Goal: Task Accomplishment & Management: Use online tool/utility

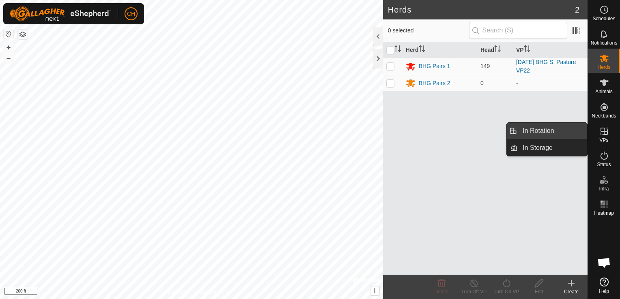
click at [555, 136] on link "In Rotation" at bounding box center [552, 131] width 69 height 16
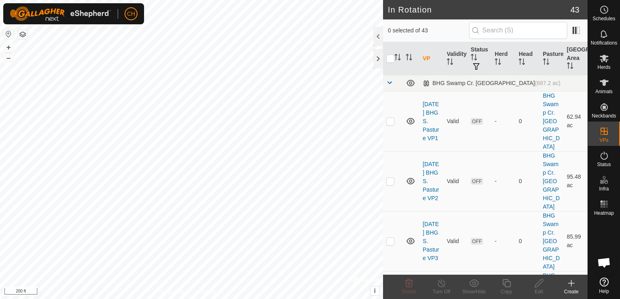
click at [571, 286] on icon at bounding box center [571, 284] width 0 height 6
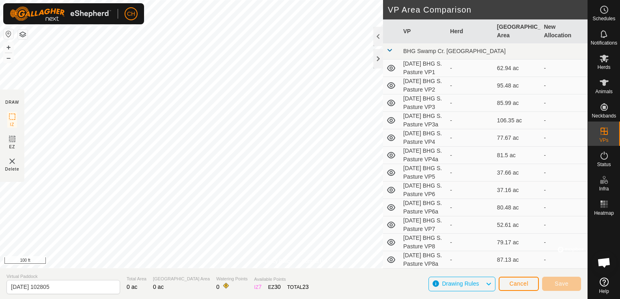
click at [130, 285] on div "Privacy Policy Contact Us P37 0141834891 BHG Pairs 1 2025-09-03 BHG S. Pasture …" at bounding box center [293, 149] width 587 height 299
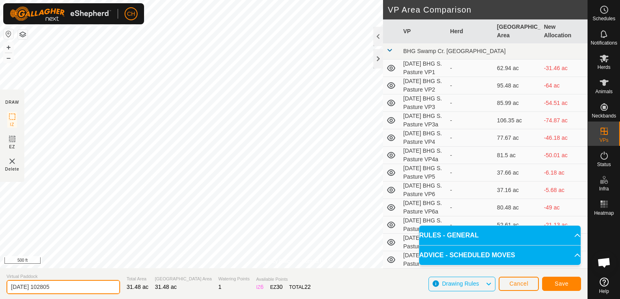
click at [60, 285] on input "2025-09-05 102805" at bounding box center [63, 287] width 114 height 14
type input "[DATE] BHG S. Pasture VP22a"
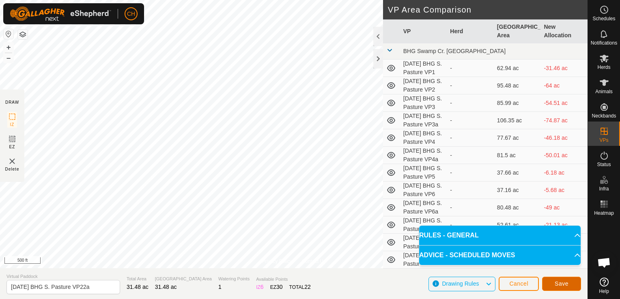
click at [562, 283] on span "Save" at bounding box center [562, 284] width 14 height 6
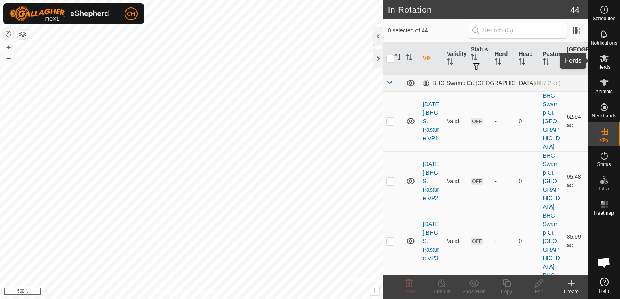
click at [603, 60] on icon at bounding box center [604, 59] width 9 height 8
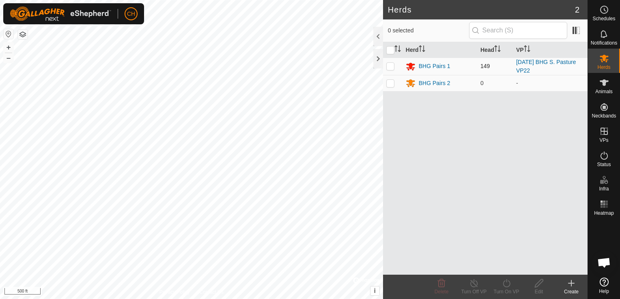
click at [389, 68] on p-checkbox at bounding box center [390, 66] width 8 height 6
checkbox input "true"
click at [509, 284] on icon at bounding box center [506, 284] width 10 height 10
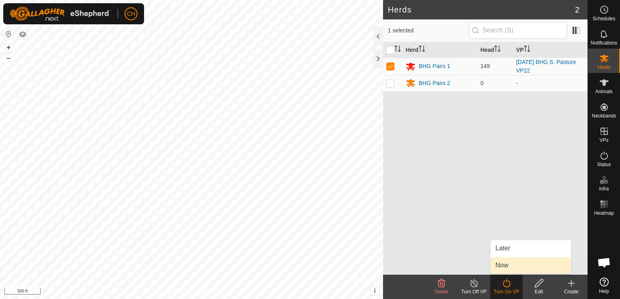
click at [509, 265] on link "Now" at bounding box center [530, 266] width 80 height 16
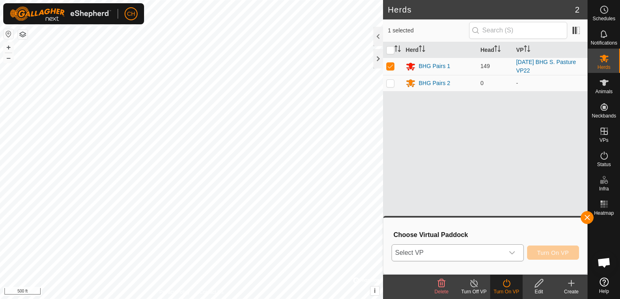
click at [514, 252] on icon "dropdown trigger" at bounding box center [512, 253] width 6 height 6
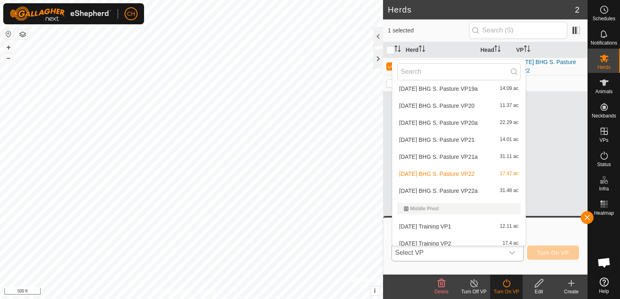
scroll to position [624, 0]
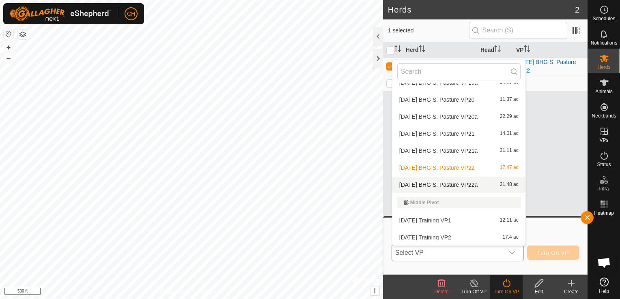
click at [471, 182] on li "2025-09-05 BHG S. Pasture VP22a 31.48 ac" at bounding box center [458, 185] width 133 height 16
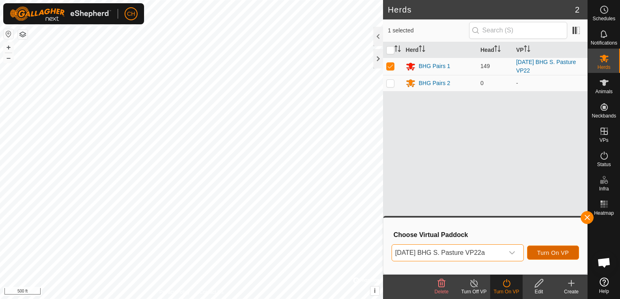
click at [559, 254] on span "Turn On VP" at bounding box center [553, 253] width 32 height 6
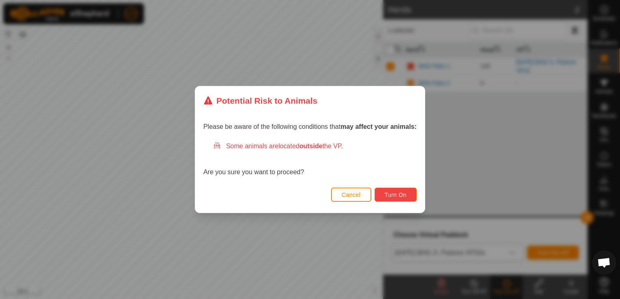
click at [398, 198] on span "Turn On" at bounding box center [396, 195] width 22 height 6
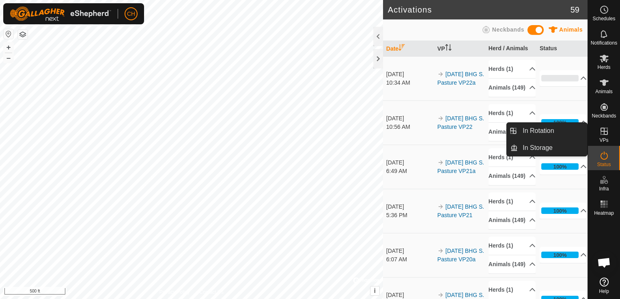
click at [604, 136] on icon at bounding box center [604, 132] width 10 height 10
click at [550, 131] on link "In Rotation" at bounding box center [552, 131] width 69 height 16
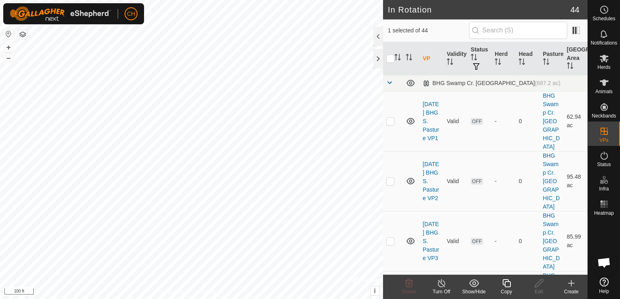
click at [574, 285] on icon at bounding box center [571, 284] width 10 height 10
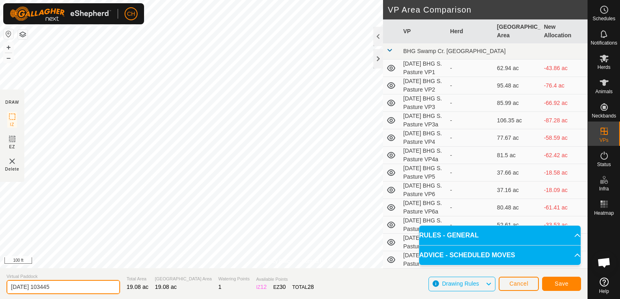
click at [74, 288] on input "2025-09-05 103445" at bounding box center [63, 287] width 114 height 14
type input "[DATE] BHG S. Pasture VP23"
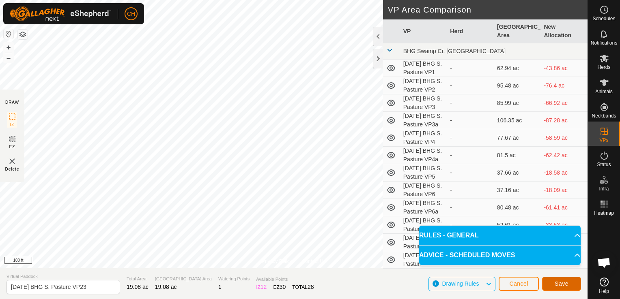
click at [557, 284] on span "Save" at bounding box center [562, 284] width 14 height 6
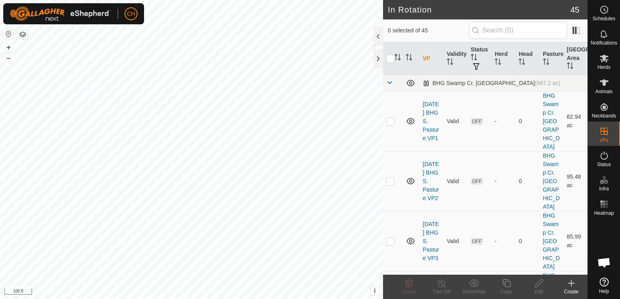
click at [570, 284] on icon at bounding box center [571, 284] width 10 height 10
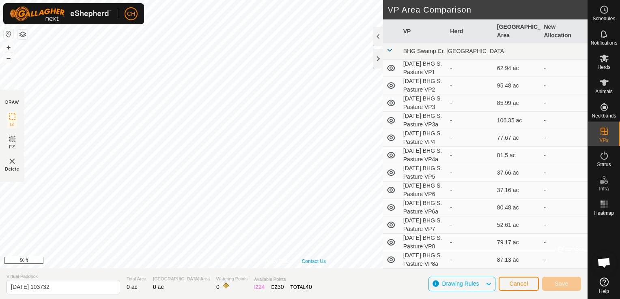
click at [321, 288] on div "Privacy Policy Contact Us P031 3694127260 BHG Pairs 1 2025-09-03 BHG S. Pasture…" at bounding box center [293, 149] width 587 height 299
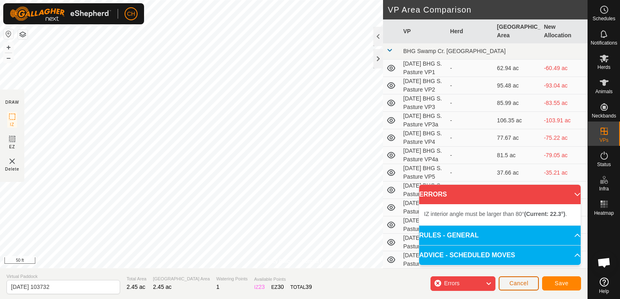
click at [522, 282] on span "Cancel" at bounding box center [518, 283] width 19 height 6
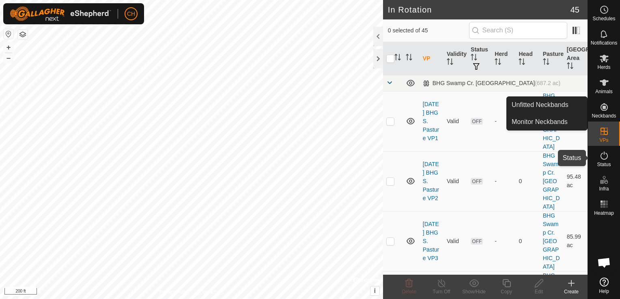
click at [607, 161] on es-activation-svg-icon at bounding box center [604, 155] width 15 height 13
